Goal: Information Seeking & Learning: Compare options

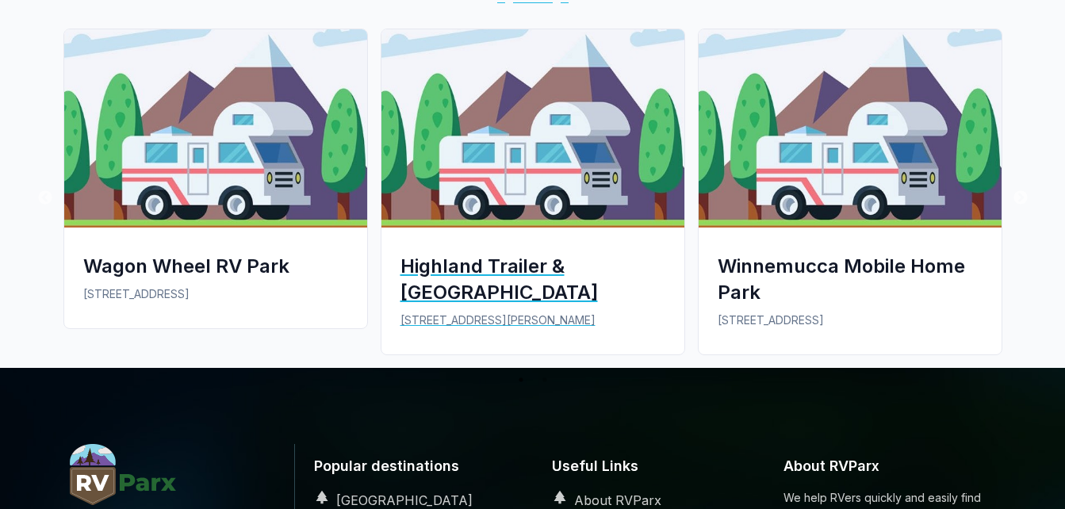
scroll to position [1269, 0]
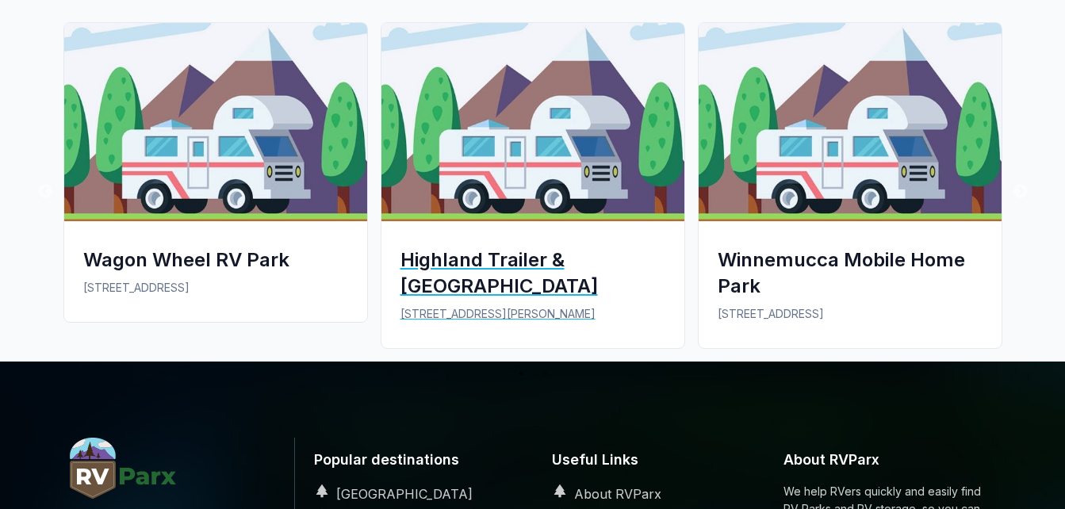
click at [524, 265] on div "Highland Trailer & [GEOGRAPHIC_DATA]" at bounding box center [533, 273] width 265 height 52
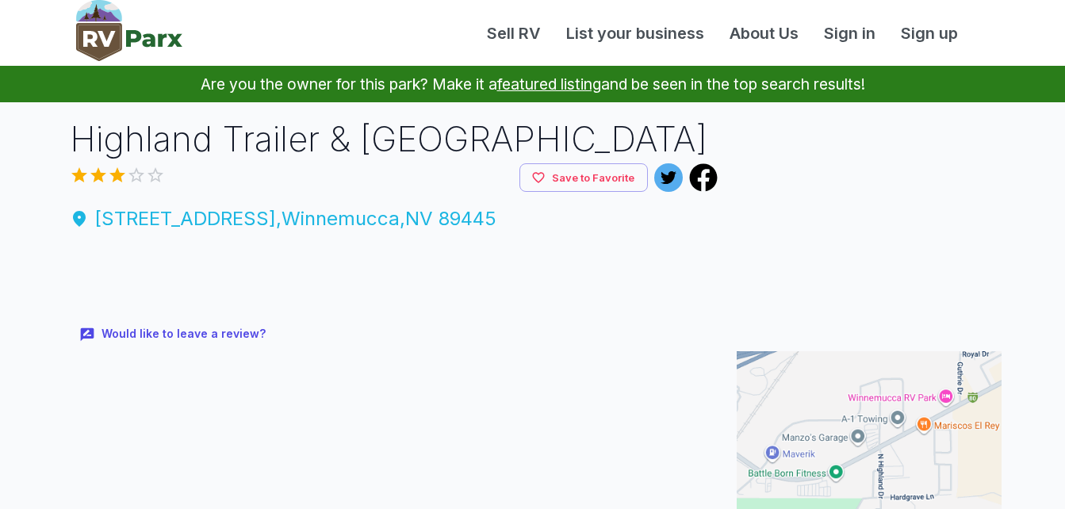
click at [327, 220] on span "[STREET_ADDRESS]" at bounding box center [394, 219] width 649 height 29
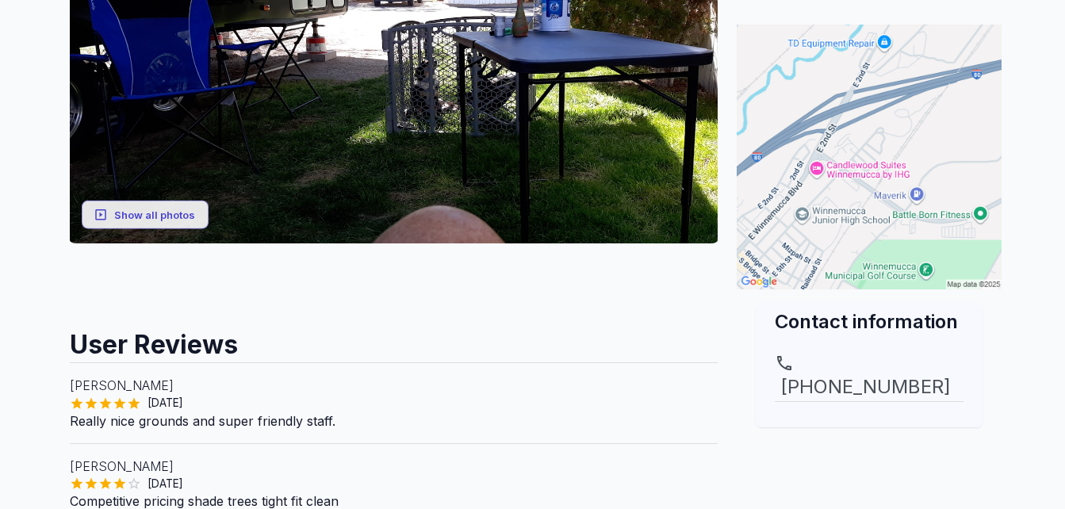
scroll to position [238, 0]
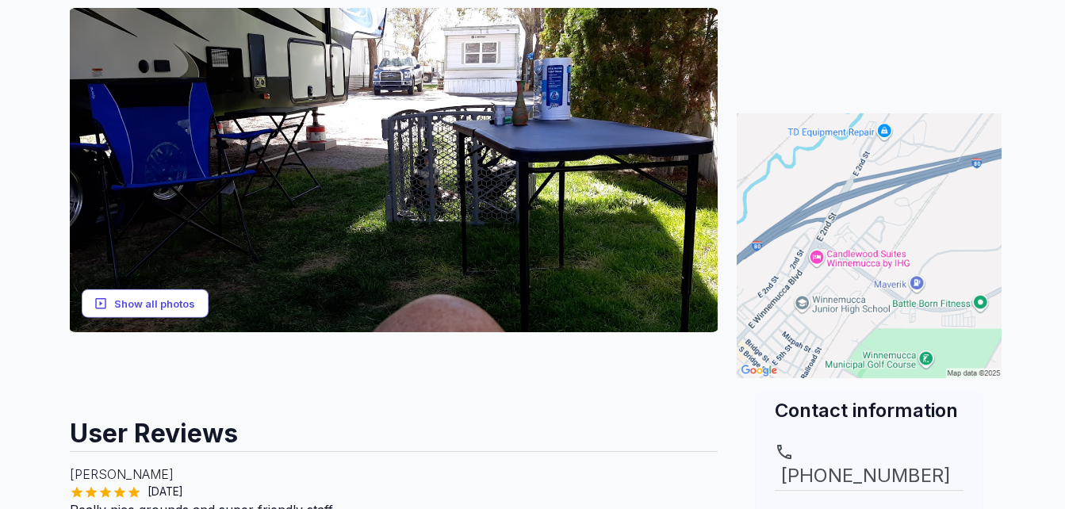
click at [147, 303] on button "Show all photos" at bounding box center [145, 303] width 127 height 29
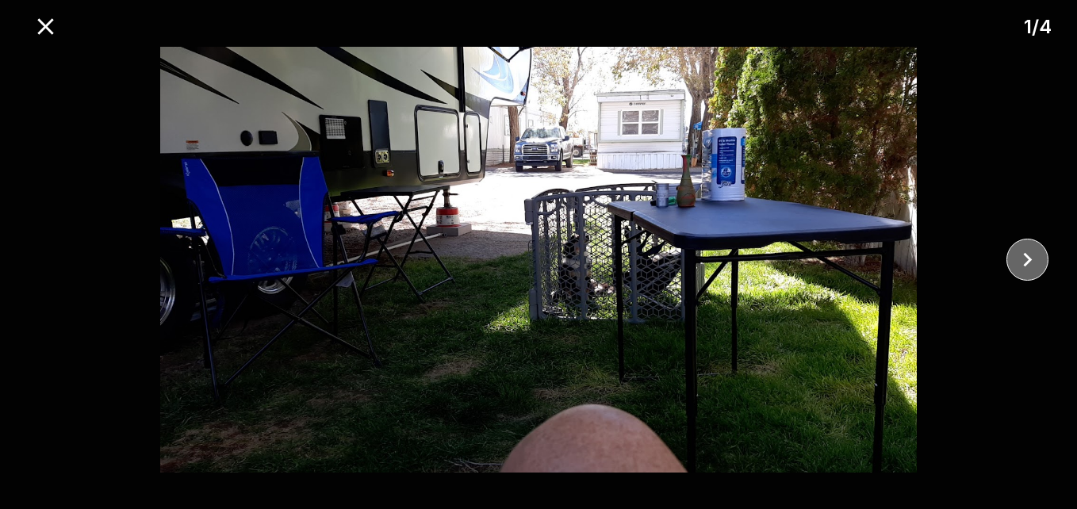
click at [1026, 254] on icon "close" at bounding box center [1028, 260] width 28 height 28
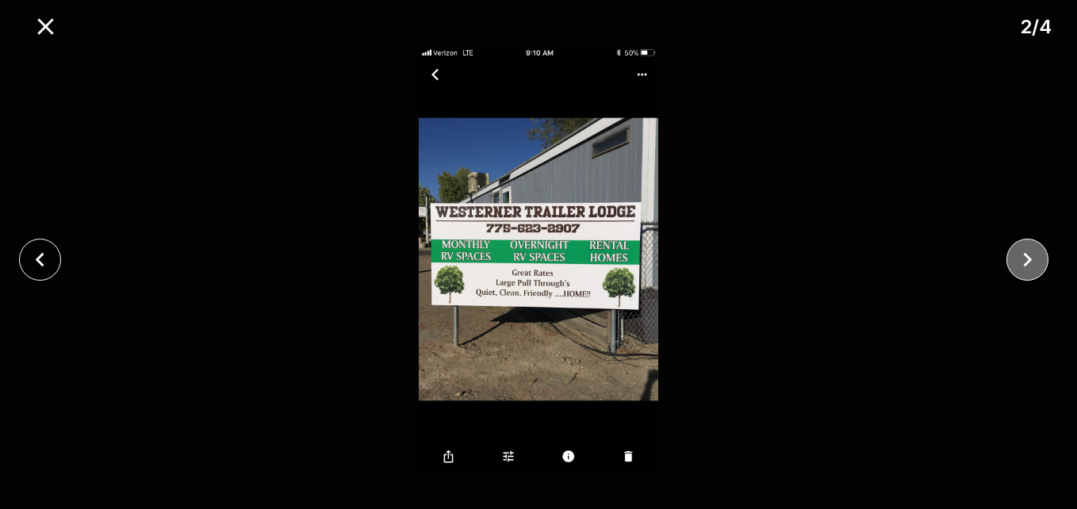
click at [1026, 254] on icon "close" at bounding box center [1028, 260] width 28 height 28
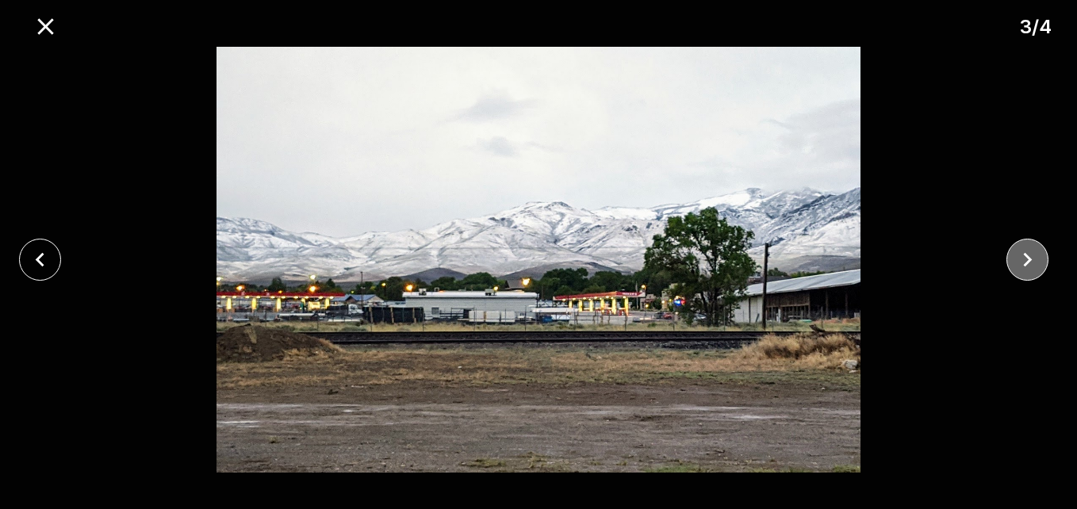
click at [1026, 254] on icon "close" at bounding box center [1028, 260] width 28 height 28
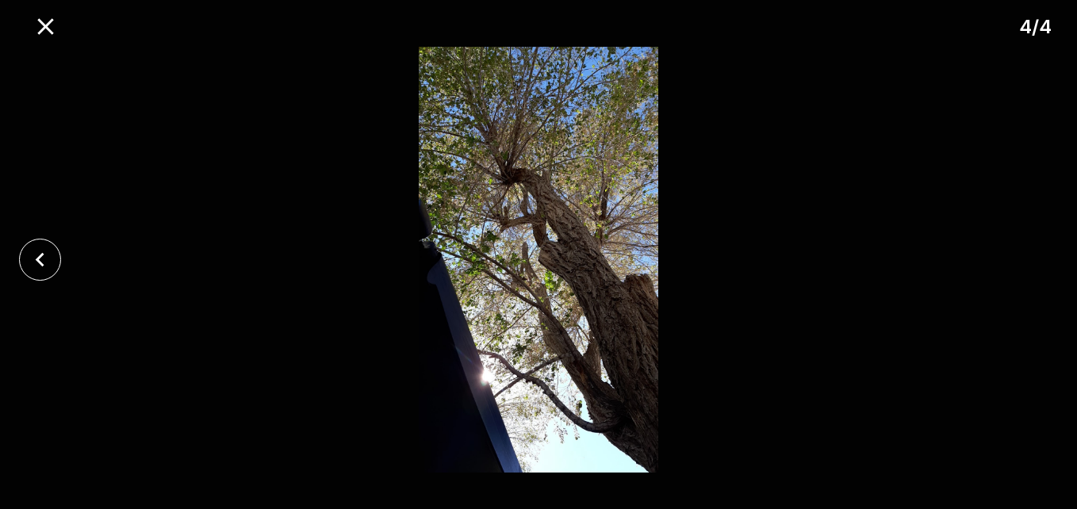
click at [1026, 254] on div at bounding box center [538, 260] width 1077 height 426
click at [40, 254] on icon "close" at bounding box center [40, 260] width 28 height 28
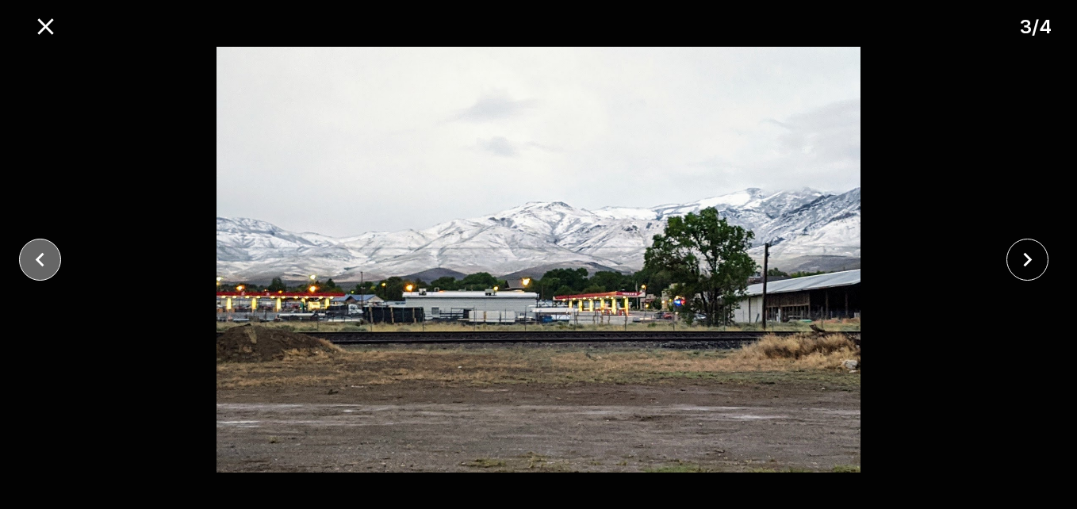
click at [40, 254] on icon "close" at bounding box center [40, 260] width 28 height 28
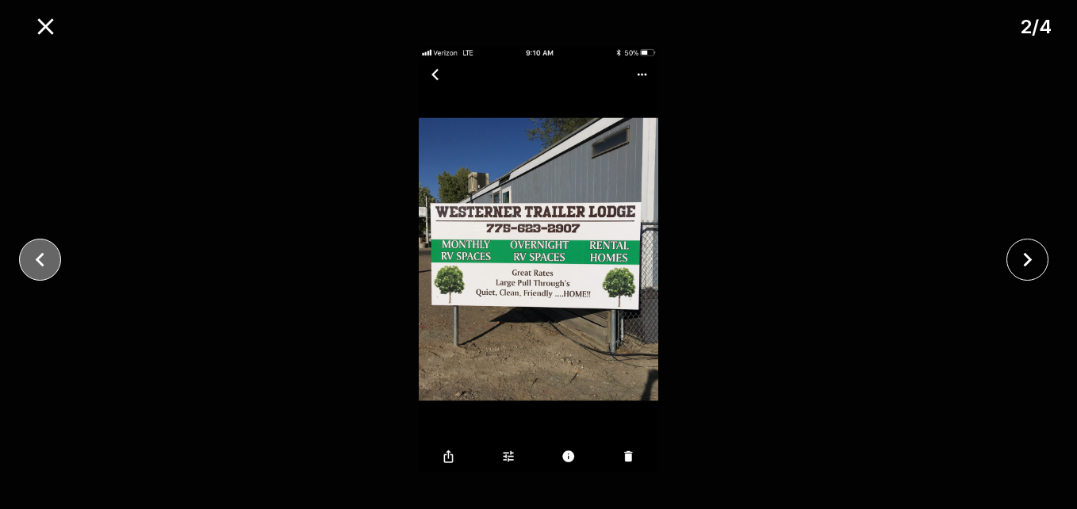
click at [40, 254] on icon "close" at bounding box center [40, 260] width 28 height 28
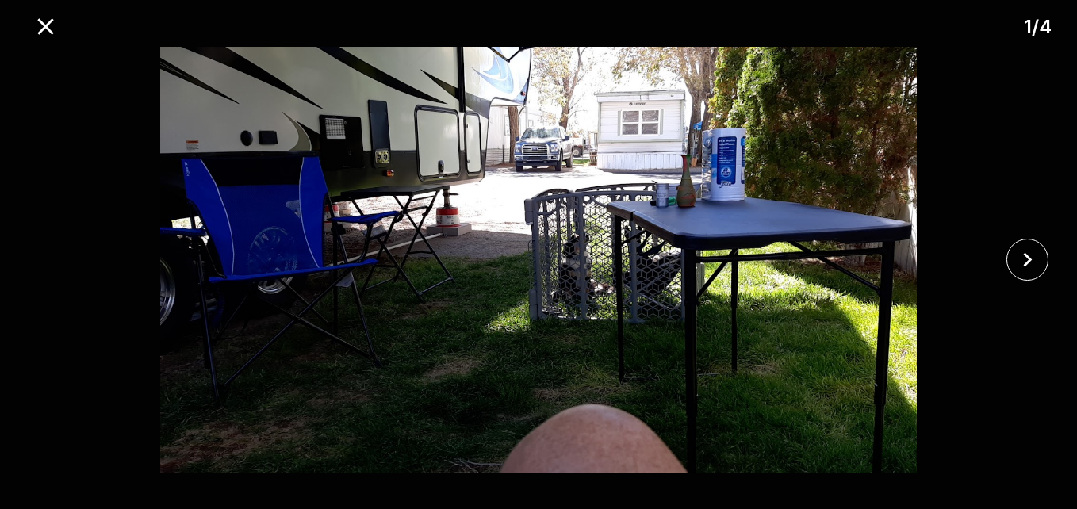
click at [40, 254] on div at bounding box center [538, 260] width 1077 height 426
click at [44, 23] on icon "close" at bounding box center [46, 27] width 28 height 28
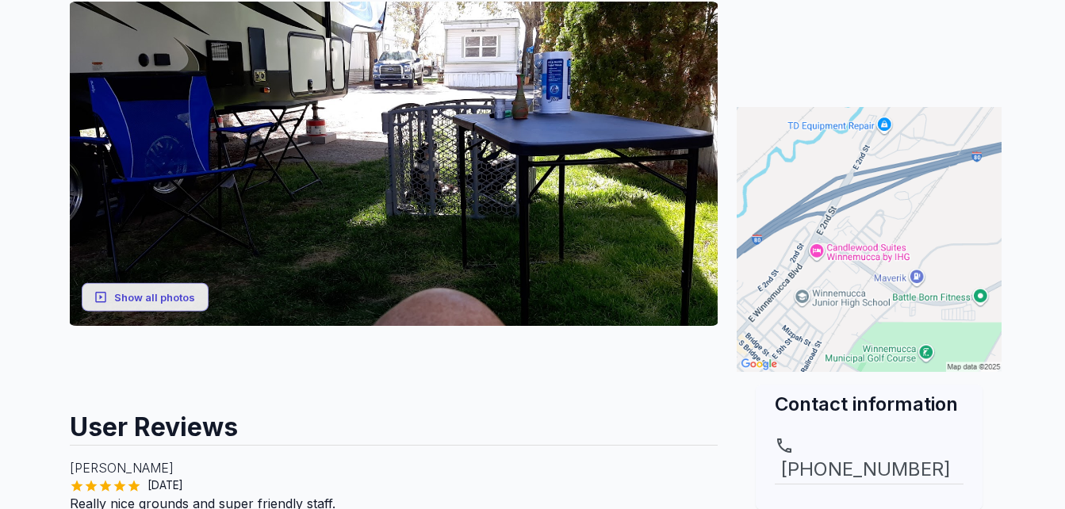
scroll to position [0, 0]
